Goal: Transaction & Acquisition: Purchase product/service

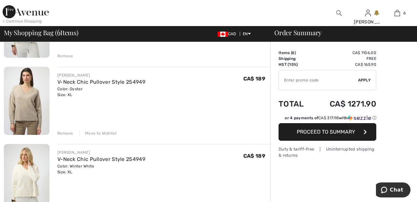
scroll to position [341, 0]
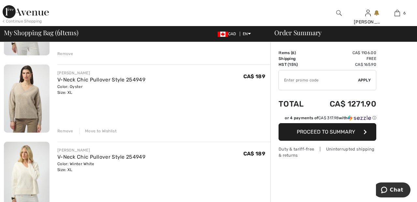
click at [65, 133] on div "Remove" at bounding box center [65, 131] width 16 height 6
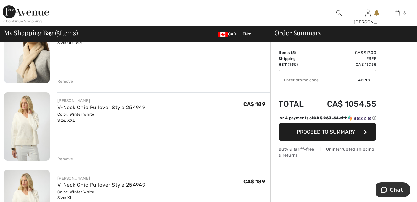
scroll to position [236, 0]
click at [70, 158] on div "Remove" at bounding box center [65, 159] width 16 height 6
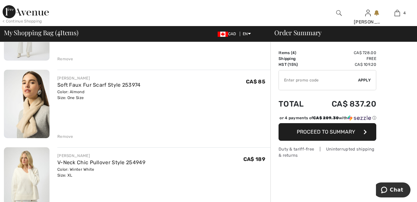
scroll to position [177, 0]
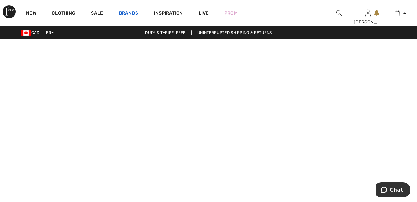
click at [131, 13] on link "Brands" at bounding box center [129, 13] width 20 height 7
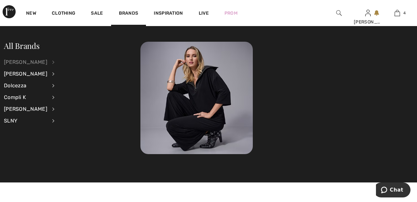
click at [47, 62] on div "[PERSON_NAME]" at bounding box center [25, 62] width 43 height 12
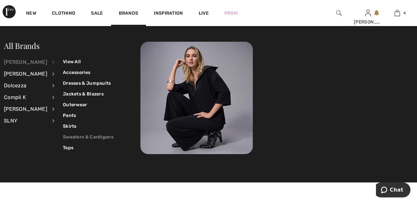
click at [99, 138] on link "Sweaters & Cardigans" at bounding box center [88, 137] width 50 height 11
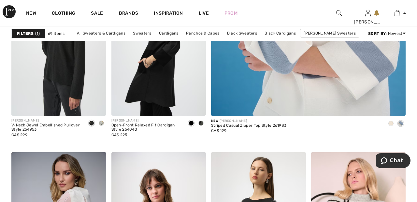
scroll to position [303, 0]
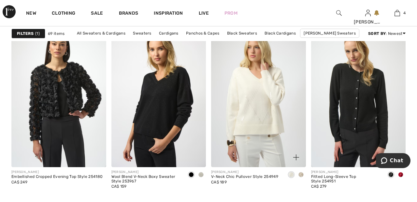
click at [267, 104] on img at bounding box center [258, 96] width 95 height 142
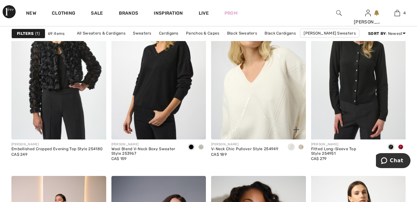
scroll to position [1062, 0]
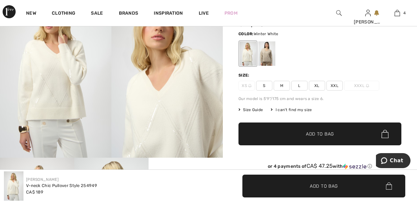
click at [340, 83] on span "XXL" at bounding box center [334, 86] width 16 height 10
click at [331, 135] on span "Add to Bag" at bounding box center [320, 134] width 28 height 7
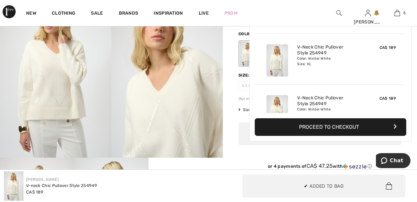
scroll to position [173, 0]
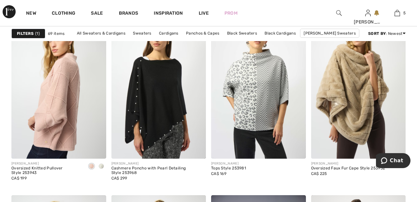
scroll to position [1821, 0]
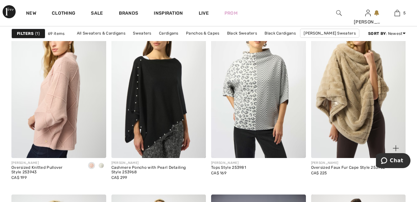
click at [347, 80] on img at bounding box center [358, 87] width 95 height 142
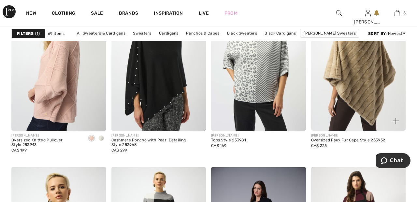
scroll to position [1852, 0]
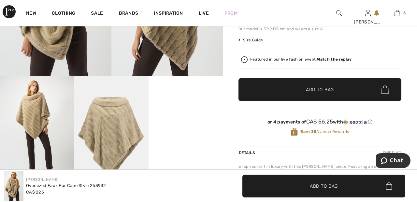
scroll to position [130, 0]
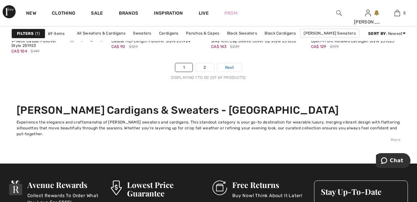
click at [230, 67] on span "Next" at bounding box center [229, 68] width 9 height 6
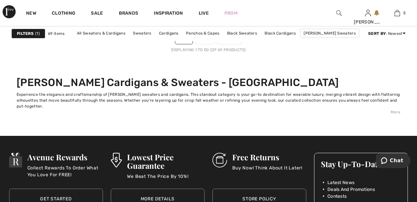
scroll to position [2760, 0]
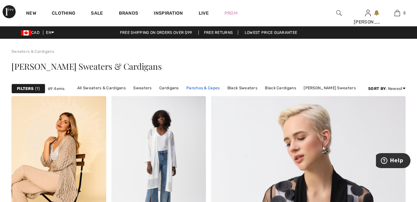
click at [208, 88] on link "Panchos & Capes" at bounding box center [203, 88] width 40 height 8
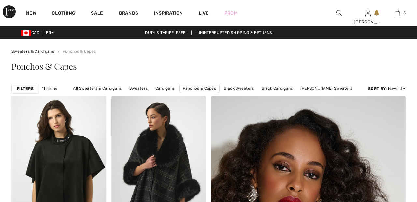
scroll to position [27, 0]
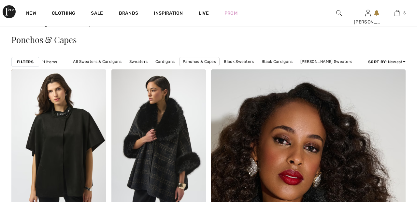
checkbox input "true"
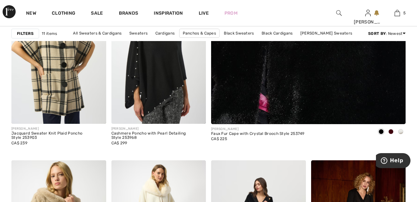
scroll to position [0, 0]
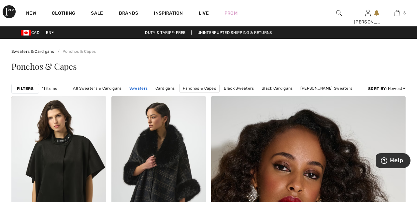
click at [144, 88] on link "Sweaters" at bounding box center [138, 88] width 25 height 8
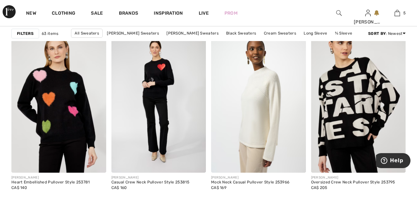
scroll to position [1023, 0]
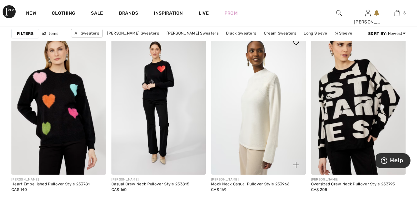
click at [262, 92] on img at bounding box center [258, 104] width 95 height 142
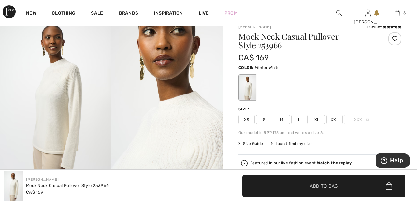
scroll to position [24, 0]
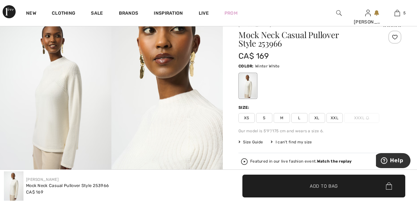
click at [396, 38] on div at bounding box center [394, 37] width 13 height 13
click at [339, 116] on span "XXL" at bounding box center [334, 118] width 16 height 10
click at [328, 194] on span "Add to Bag" at bounding box center [320, 191] width 28 height 7
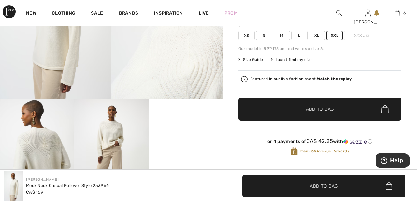
scroll to position [107, 0]
click at [339, 79] on strong "Watch the replay" at bounding box center [334, 79] width 35 height 5
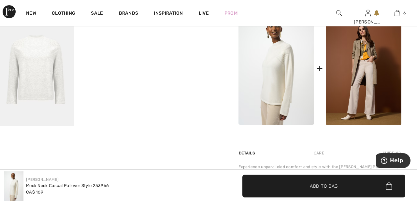
scroll to position [306, 0]
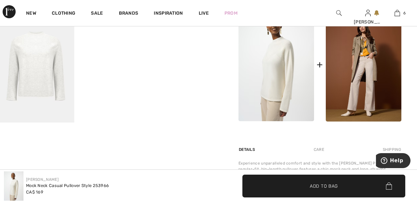
click at [46, 74] on img at bounding box center [37, 66] width 74 height 111
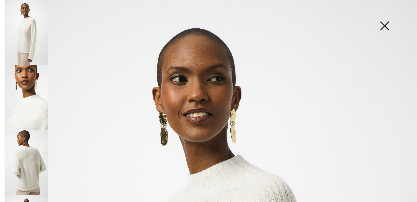
scroll to position [0, 0]
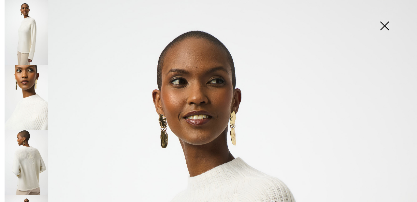
click at [385, 27] on img at bounding box center [384, 27] width 33 height 34
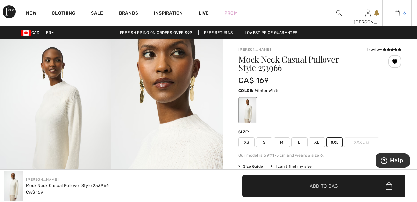
click at [398, 16] on img at bounding box center [398, 13] width 6 height 8
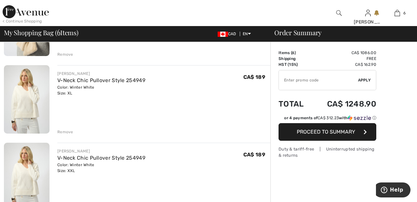
scroll to position [263, 0]
click at [66, 134] on div "Remove" at bounding box center [65, 132] width 16 height 6
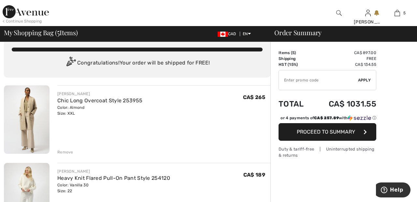
scroll to position [0, 0]
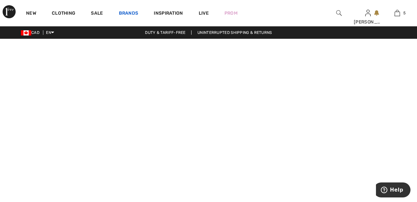
click at [129, 13] on link "Brands" at bounding box center [129, 13] width 20 height 7
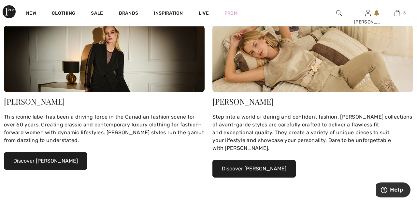
scroll to position [93, 0]
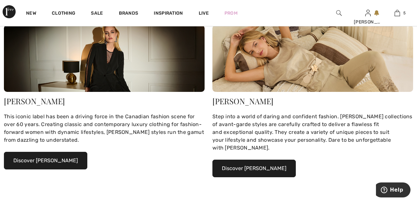
click at [58, 159] on button "Discover Joseph Ribkoff" at bounding box center [45, 161] width 83 height 18
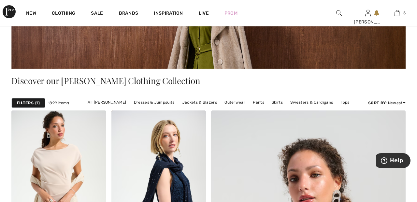
scroll to position [97, 0]
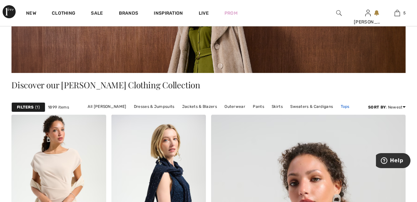
click at [346, 105] on link "Tops" at bounding box center [344, 106] width 15 height 8
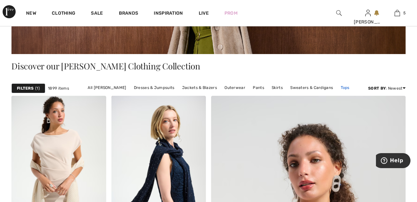
scroll to position [128, 0]
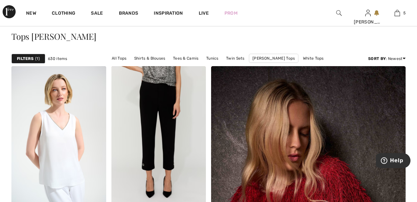
click at [36, 57] on span "1" at bounding box center [37, 59] width 5 height 6
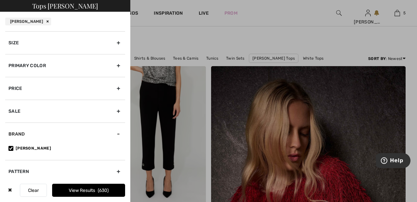
click at [124, 68] on div "Primary Color" at bounding box center [65, 65] width 120 height 23
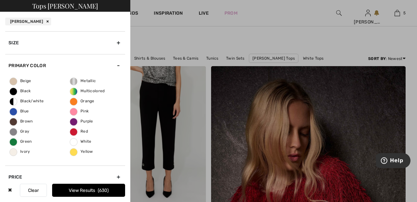
click at [17, 152] on span "Ivory" at bounding box center [20, 151] width 21 height 5
click at [0, 0] on input "Ivory" at bounding box center [0, 0] width 0 height 0
click at [111, 191] on button "View Results 110" at bounding box center [88, 190] width 73 height 13
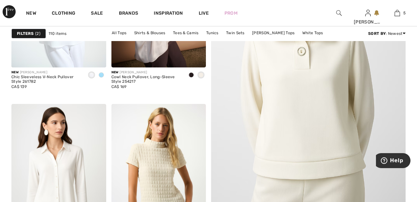
scroll to position [177, 0]
click at [317, 87] on img at bounding box center [308, 71] width 194 height 292
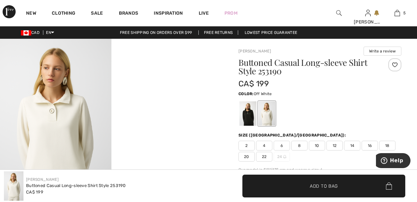
click at [396, 65] on div at bounding box center [394, 64] width 13 height 13
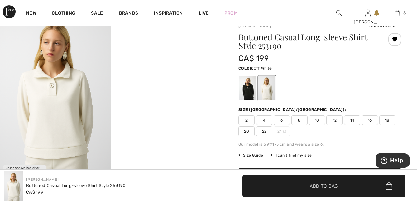
scroll to position [26, 0]
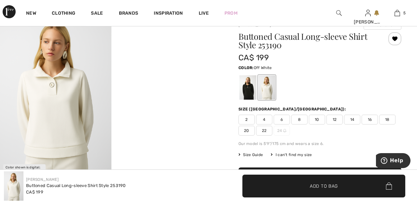
click at [269, 130] on span "22" at bounding box center [264, 131] width 16 height 10
click at [327, 181] on span "Add to Bag" at bounding box center [320, 179] width 28 height 7
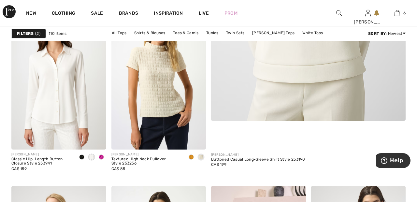
scroll to position [273, 0]
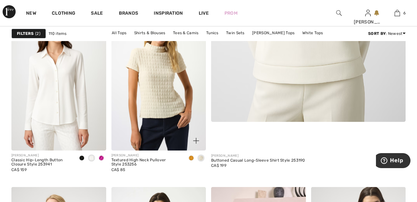
click at [172, 92] on img at bounding box center [158, 79] width 95 height 142
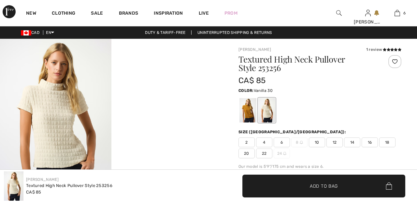
checkbox input "true"
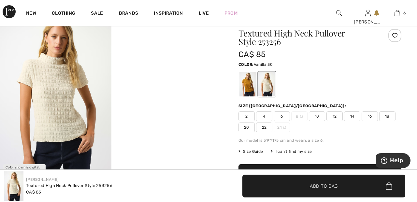
scroll to position [27, 0]
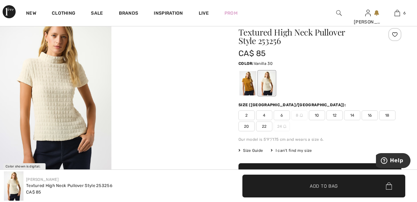
click at [395, 35] on div at bounding box center [394, 34] width 13 height 13
click at [264, 127] on span "22" at bounding box center [264, 127] width 16 height 10
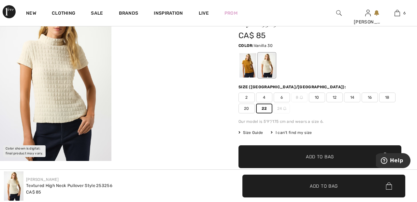
scroll to position [45, 0]
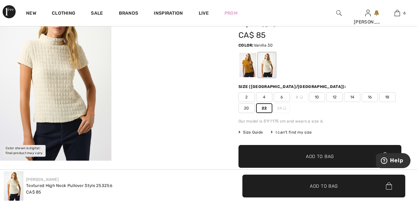
click at [321, 157] on span "Add to Bag" at bounding box center [320, 156] width 28 height 7
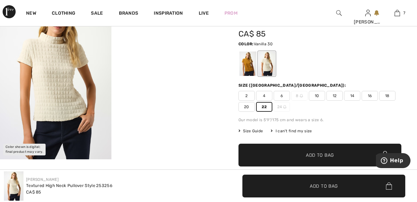
scroll to position [47, 0]
click at [187, 48] on video "Your browser does not support the video tag." at bounding box center [166, 20] width 111 height 56
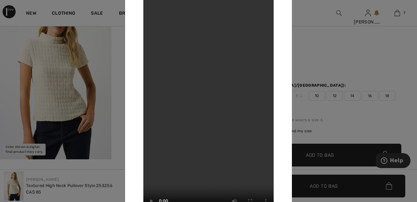
click at [321, 37] on div at bounding box center [208, 101] width 417 height 202
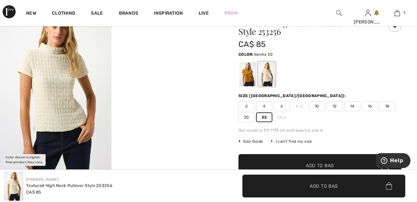
scroll to position [35, 0]
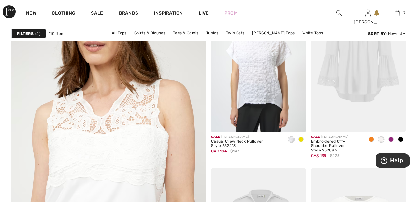
scroll to position [1496, 0]
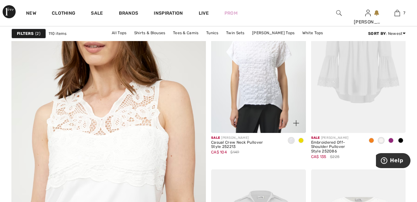
click at [267, 82] on img at bounding box center [258, 62] width 95 height 142
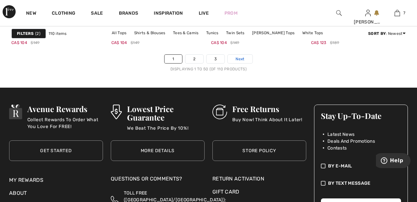
click at [244, 55] on link "Next" at bounding box center [240, 59] width 24 height 8
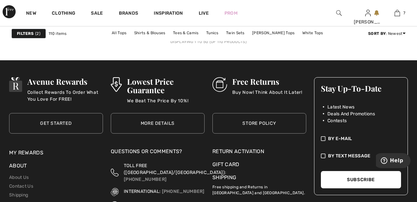
scroll to position [2775, 0]
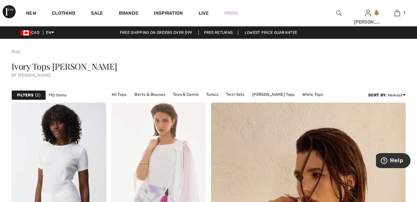
click at [35, 95] on span "2" at bounding box center [37, 95] width 5 height 6
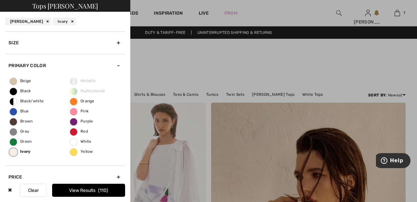
click at [15, 79] on span "Beige" at bounding box center [21, 81] width 22 height 5
click at [0, 0] on input "Beige" at bounding box center [0, 0] width 0 height 0
click at [111, 191] on button "View Results 171" at bounding box center [88, 190] width 73 height 13
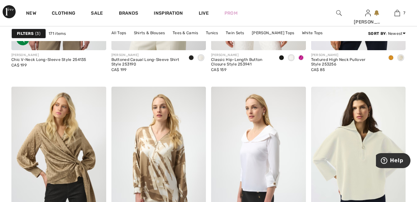
scroll to position [552, 0]
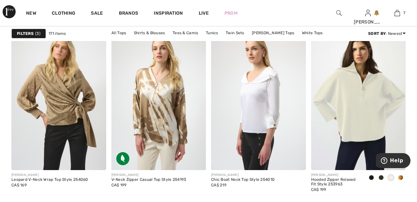
click at [355, 100] on img at bounding box center [358, 99] width 95 height 142
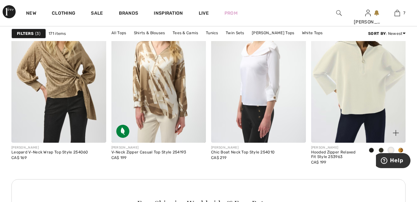
scroll to position [641, 0]
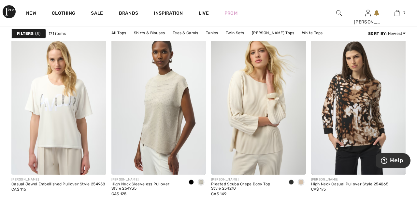
scroll to position [1208, 0]
click at [257, 97] on img at bounding box center [258, 104] width 95 height 142
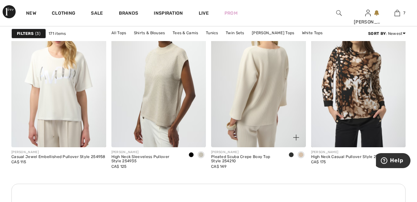
scroll to position [1240, 0]
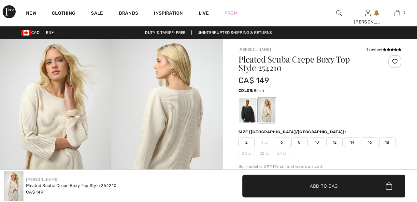
checkbox input "true"
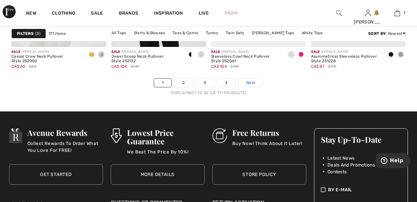
click at [255, 82] on span "Next" at bounding box center [250, 83] width 9 height 6
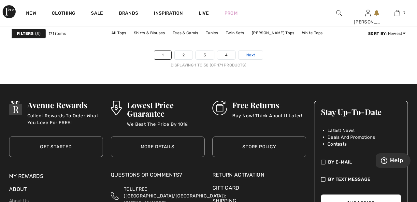
scroll to position [2751, 0]
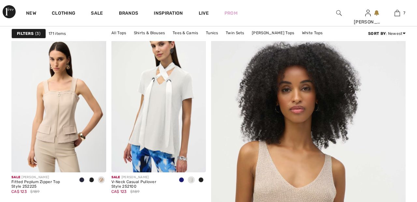
scroll to position [96, 0]
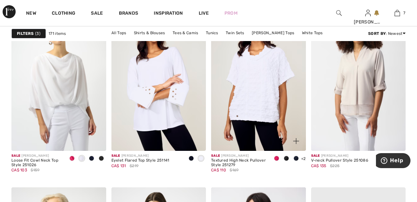
click at [266, 88] on img at bounding box center [258, 80] width 95 height 142
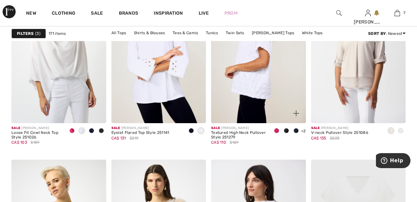
scroll to position [2290, 0]
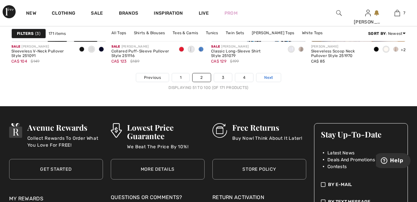
click at [274, 74] on link "Next" at bounding box center [268, 77] width 24 height 8
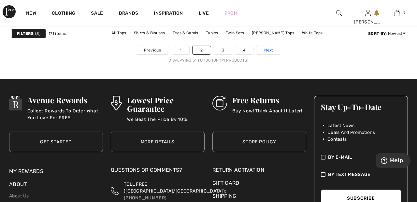
scroll to position [2756, 0]
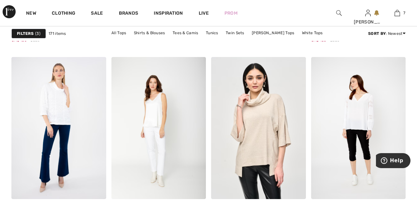
scroll to position [1010, 0]
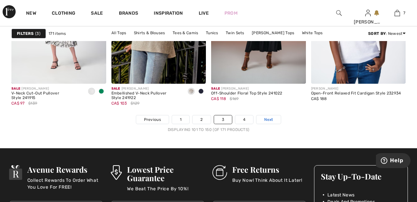
click at [274, 119] on link "Next" at bounding box center [268, 119] width 24 height 8
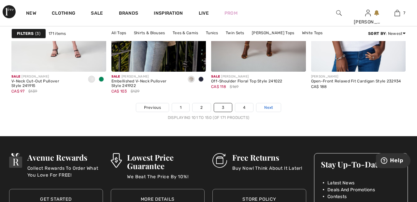
scroll to position [2714, 0]
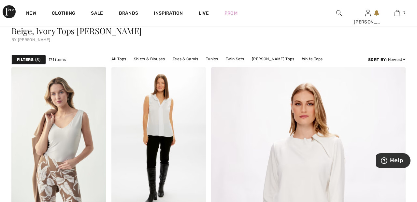
scroll to position [33, 0]
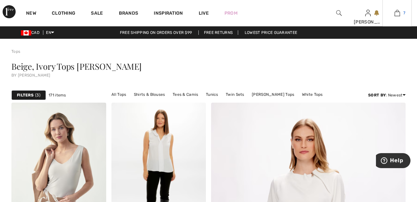
click at [401, 14] on link "7" at bounding box center [397, 13] width 29 height 8
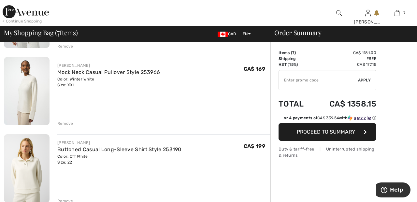
scroll to position [347, 0]
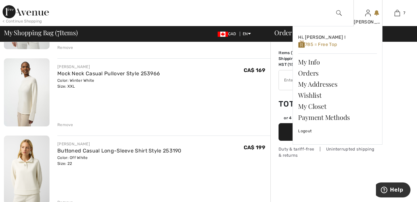
click at [368, 16] on img at bounding box center [368, 13] width 6 height 8
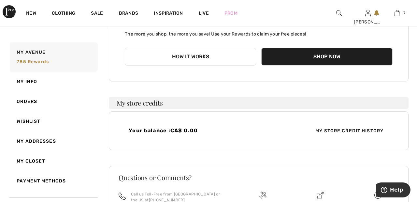
scroll to position [140, 0]
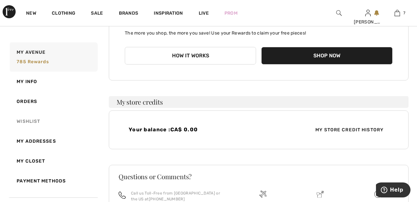
click at [29, 125] on link "Wishlist" at bounding box center [52, 121] width 89 height 20
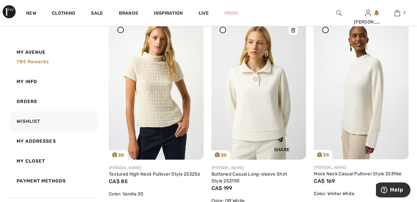
click at [263, 100] on img at bounding box center [258, 89] width 95 height 142
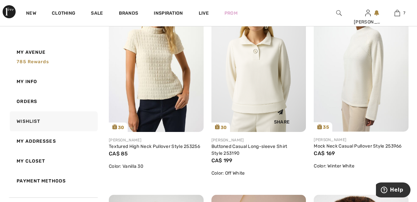
scroll to position [167, 0]
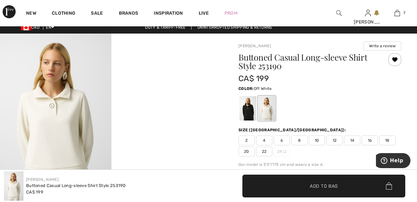
scroll to position [6, 0]
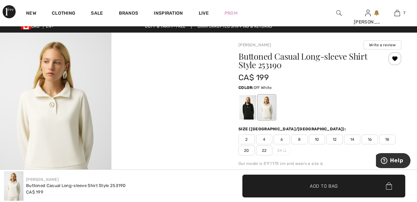
click at [59, 133] on img at bounding box center [55, 116] width 111 height 167
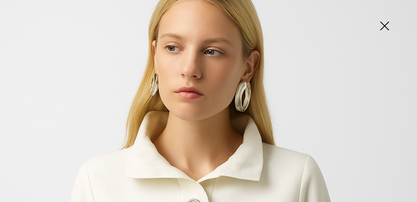
scroll to position [60, 0]
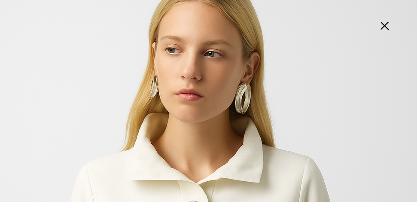
click at [379, 30] on img at bounding box center [384, 27] width 33 height 34
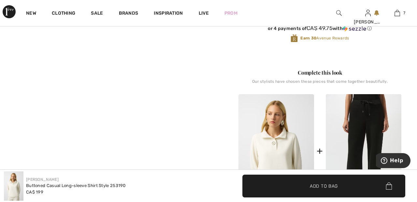
scroll to position [0, 0]
